Goal: Task Accomplishment & Management: Manage account settings

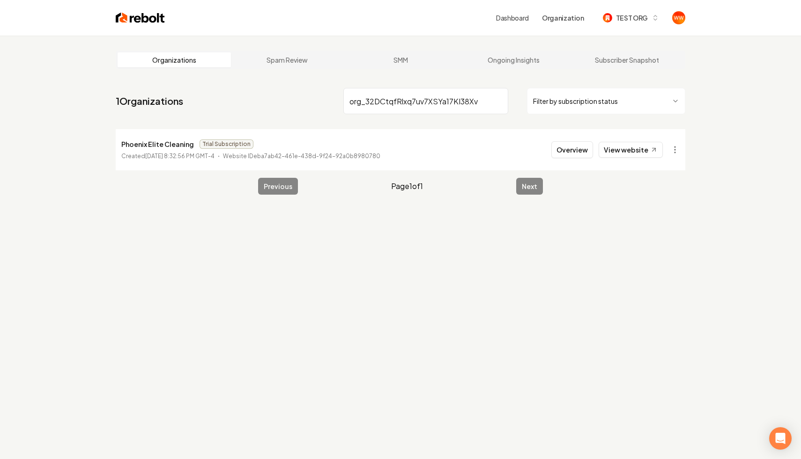
type input "org_32DCtqfRlxq7uv7XSYa17KI38Xv"
click at [576, 273] on div "Organizations Spam Review SMM Ongoing Insights Subscriber Snapshot 1 Organizati…" at bounding box center [400, 265] width 801 height 459
click at [583, 158] on li "Phoenix Elite Cleaning Trial Subscription Created September 3, 2025, 8:32:56 PM…" at bounding box center [400, 149] width 569 height 41
click at [577, 157] on button "Overview" at bounding box center [572, 149] width 42 height 17
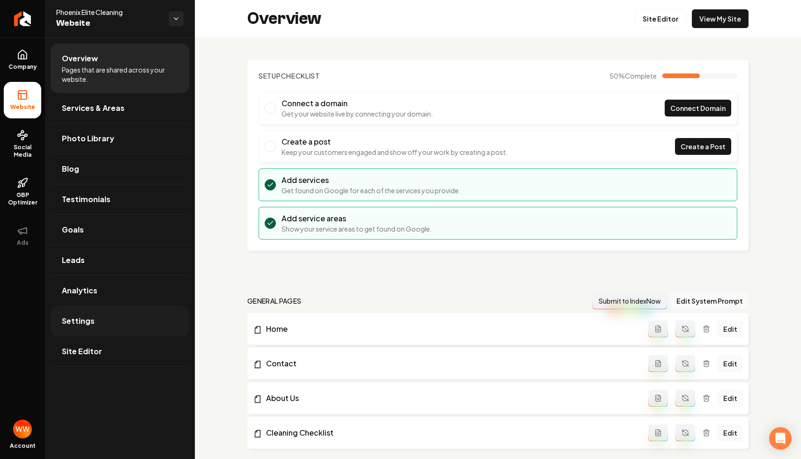
click at [117, 314] on link "Settings" at bounding box center [120, 321] width 139 height 30
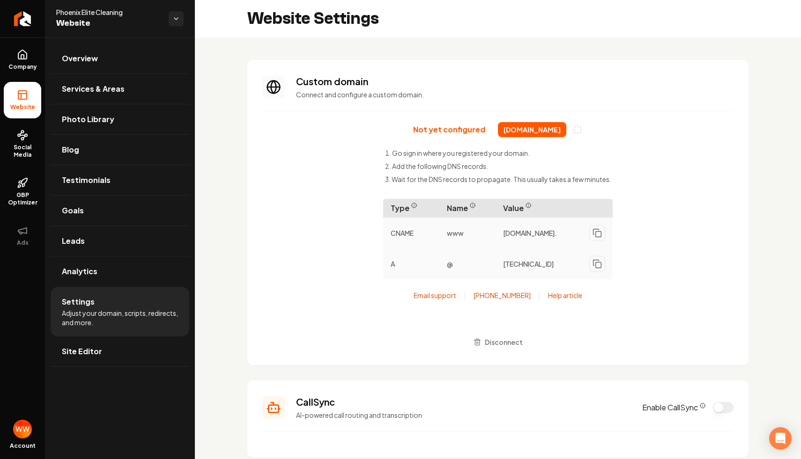
drag, startPoint x: 515, startPoint y: 106, endPoint x: 487, endPoint y: 66, distance: 49.1
click at [487, 66] on section "Custom domain Connect and configure a custom domain. Not yet configured phoenix…" at bounding box center [497, 213] width 501 height 306
click at [540, 101] on section "Custom domain Connect and configure a custom domain. Not yet configured phoenix…" at bounding box center [497, 213] width 501 height 306
drag, startPoint x: 397, startPoint y: 144, endPoint x: 464, endPoint y: 183, distance: 78.1
click at [464, 183] on div "Not yet configured phoenixelitecleaning.com Go sign in where you registered you…" at bounding box center [497, 236] width 471 height 229
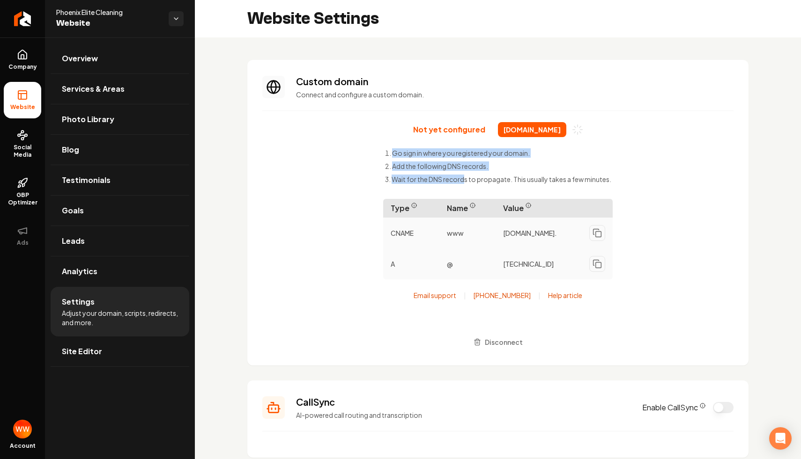
click at [464, 183] on li "Wait for the DNS records to propagate. This usually takes a few minutes." at bounding box center [498, 179] width 226 height 9
click at [347, 159] on div "Not yet configured phoenixelitecleaning.com Go sign in where you registered you…" at bounding box center [497, 236] width 471 height 229
click at [422, 131] on p "Not yet configured" at bounding box center [449, 129] width 72 height 9
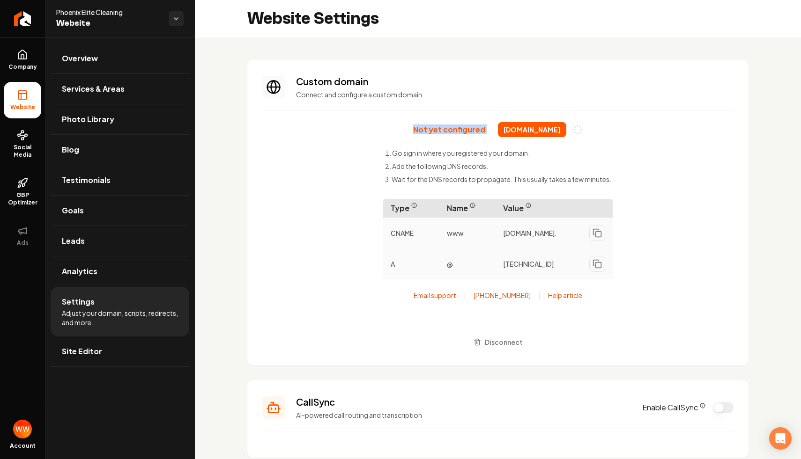
copy p "Not yet configured"
click at [353, 155] on div "Not yet configured phoenixelitecleaning.com Go sign in where you registered you…" at bounding box center [497, 236] width 471 height 229
click at [23, 19] on icon "Return to dashboard" at bounding box center [22, 19] width 9 height 0
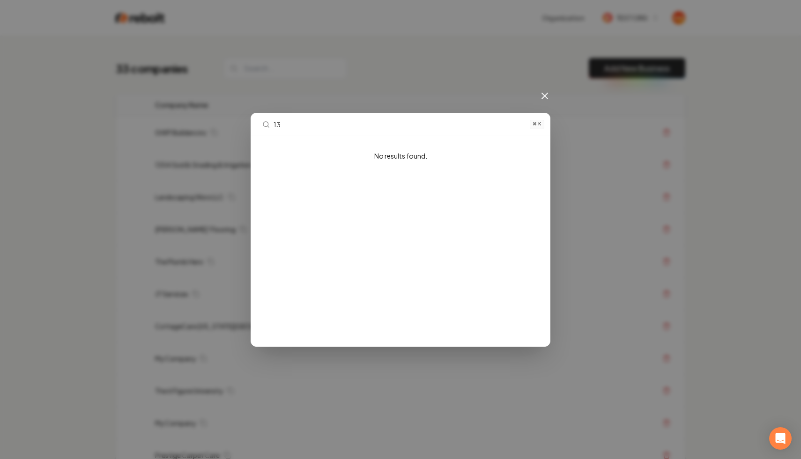
type input "135"
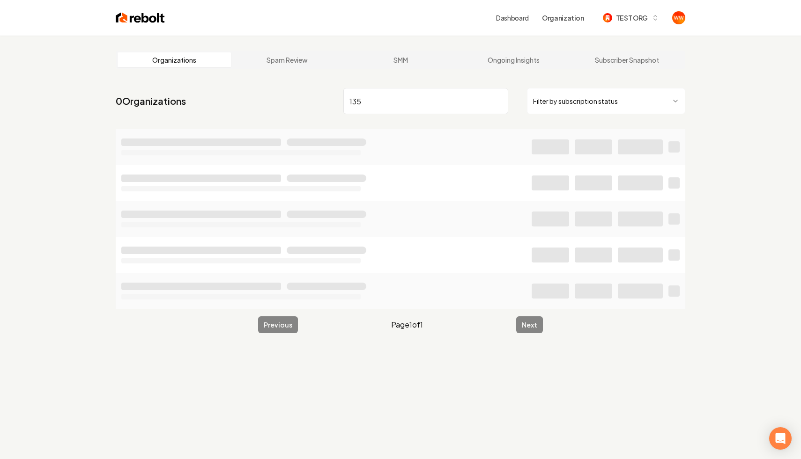
type input "1354"
